Goal: Transaction & Acquisition: Purchase product/service

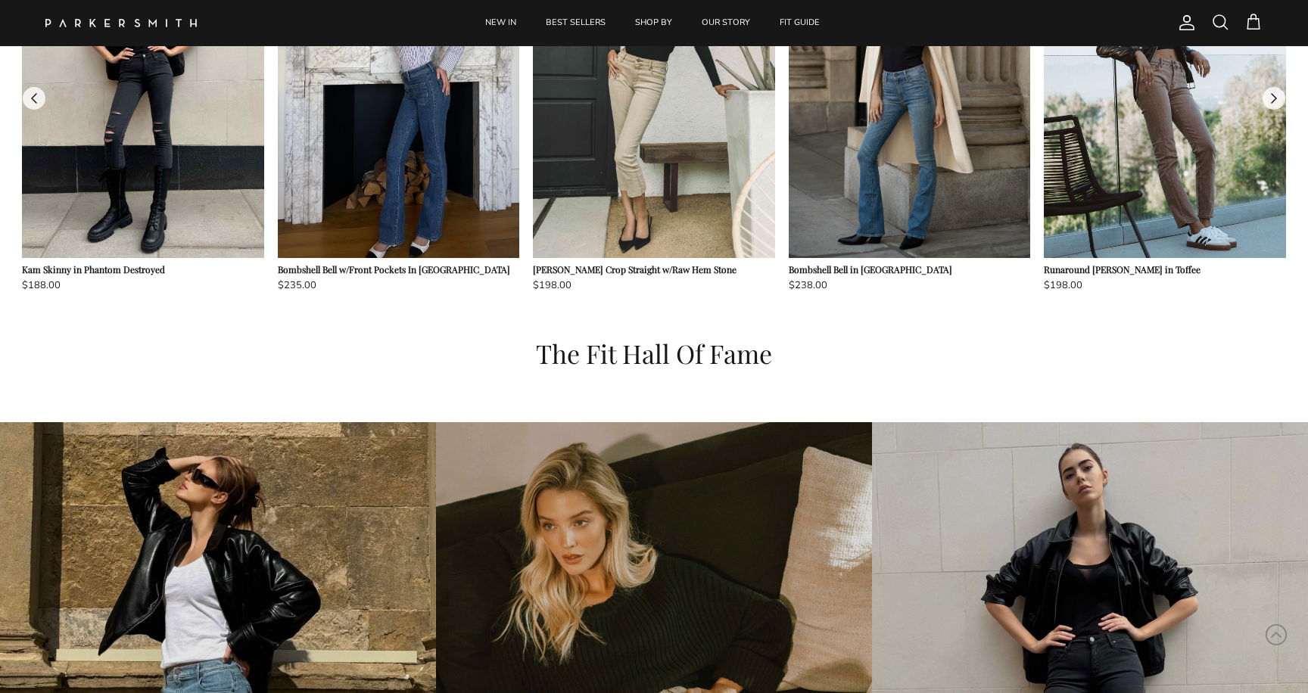
scroll to position [1574, 0]
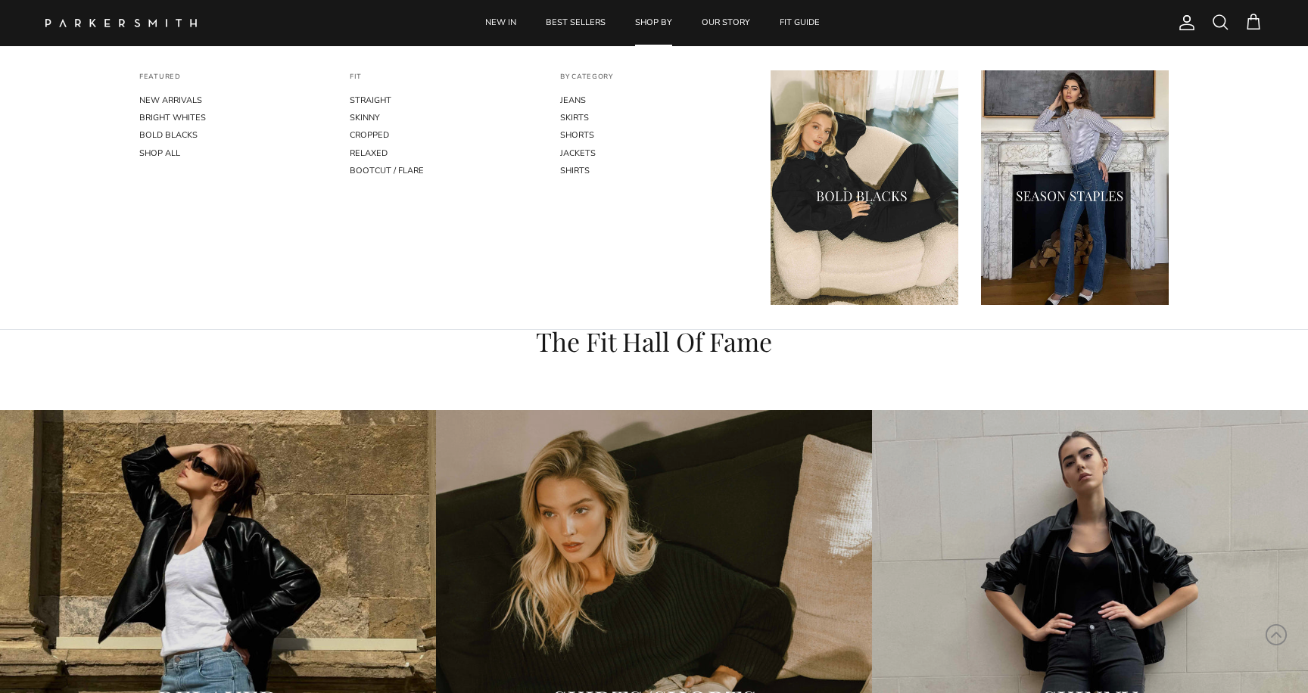
click at [648, 25] on link "SHOP BY" at bounding box center [653, 23] width 64 height 46
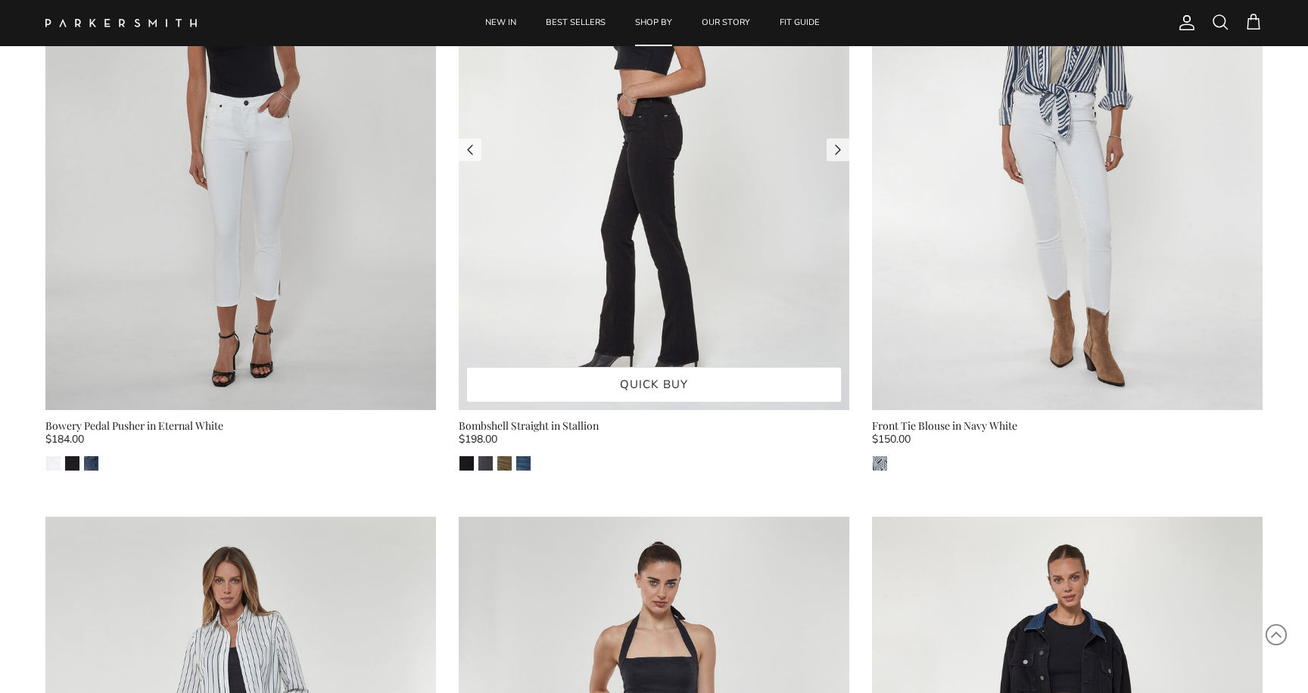
scroll to position [914, 0]
click at [615, 275] on img at bounding box center [654, 150] width 391 height 521
